Goal: Task Accomplishment & Management: Use online tool/utility

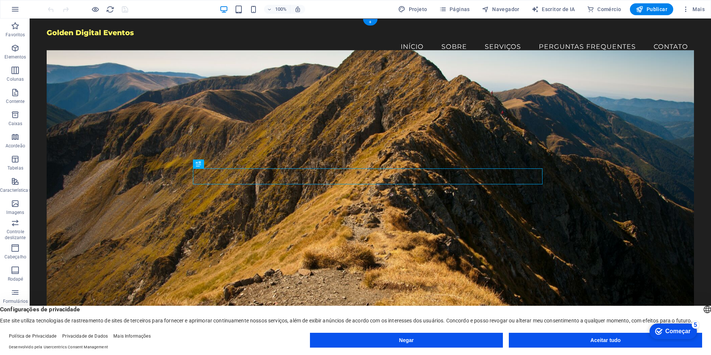
click at [437, 91] on figure at bounding box center [370, 197] width 647 height 295
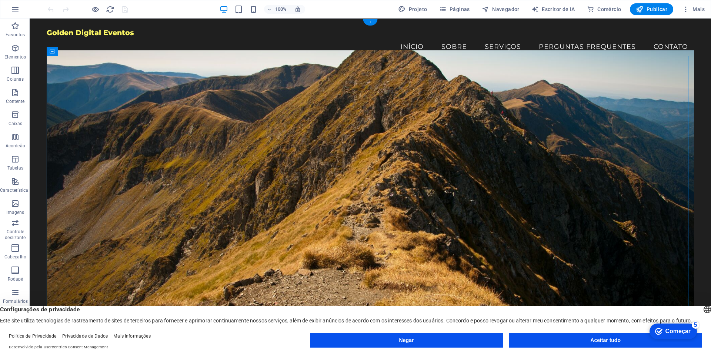
click at [204, 104] on figure at bounding box center [370, 197] width 647 height 295
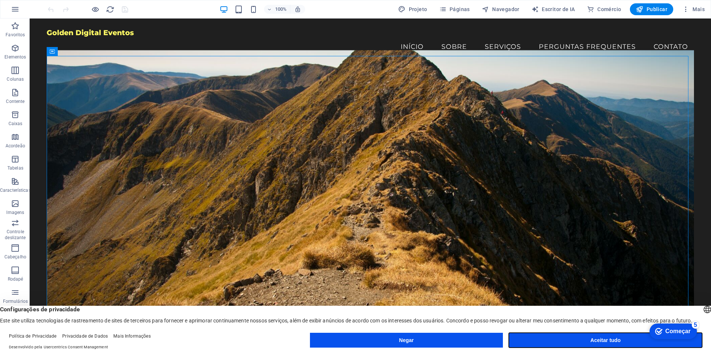
click at [591, 343] on font "Aceitar tudo" at bounding box center [605, 340] width 30 height 6
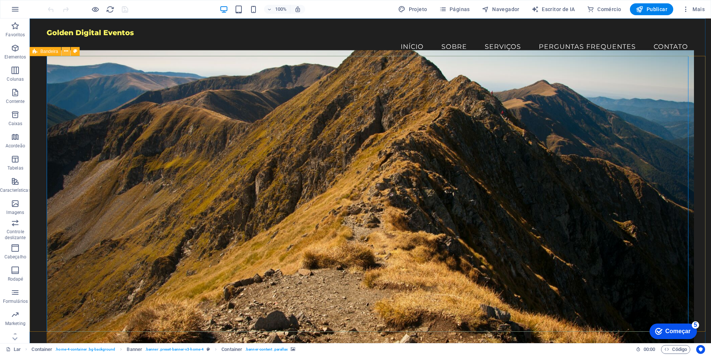
click at [65, 54] on icon at bounding box center [66, 51] width 4 height 8
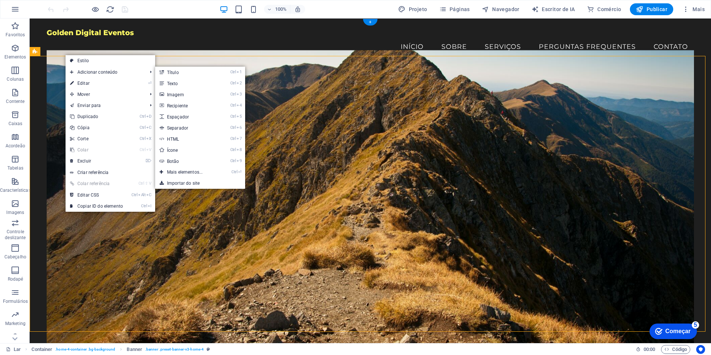
click at [517, 155] on figure at bounding box center [370, 197] width 647 height 295
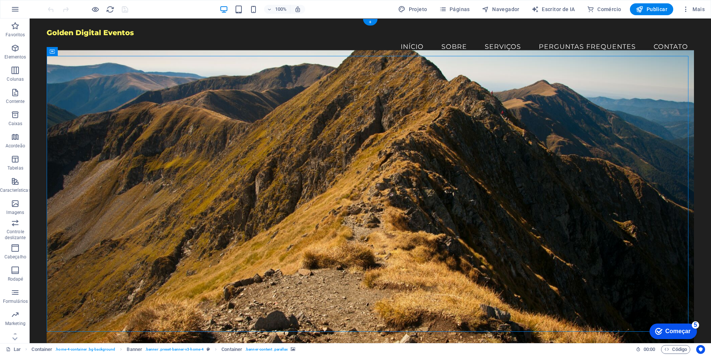
click at [468, 127] on figure at bounding box center [370, 197] width 647 height 295
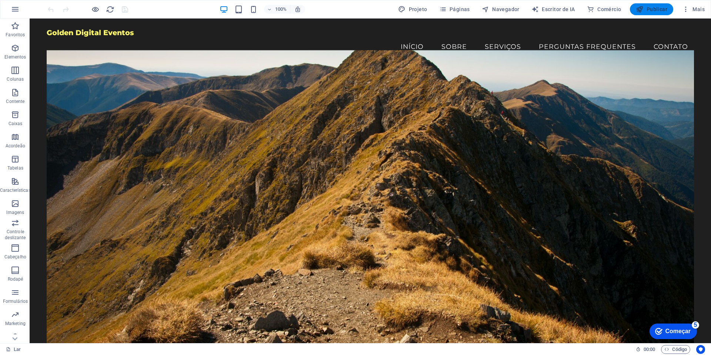
click at [652, 8] on font "Publicar" at bounding box center [656, 9] width 21 height 6
